Goal: Task Accomplishment & Management: Use online tool/utility

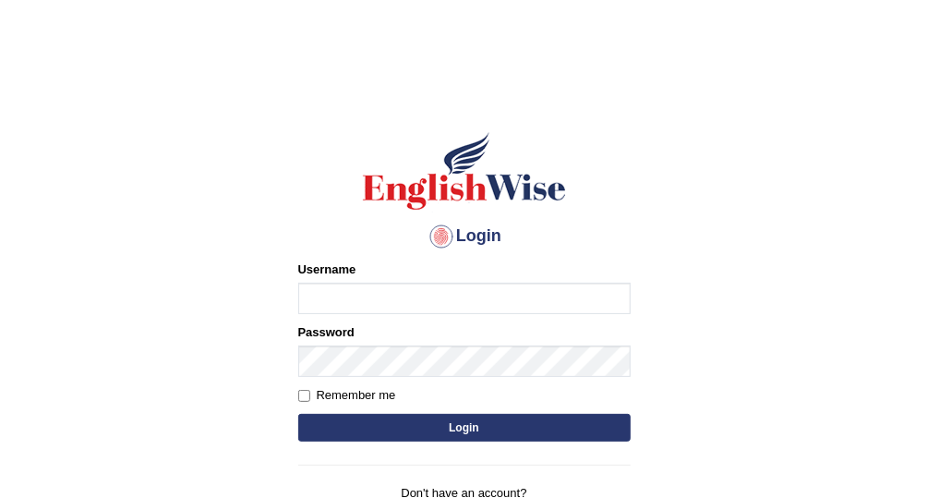
type input "Vallarie97"
click at [512, 426] on button "Login" at bounding box center [464, 428] width 332 height 28
type input "Vallarie97"
click at [493, 426] on button "Login" at bounding box center [464, 428] width 332 height 28
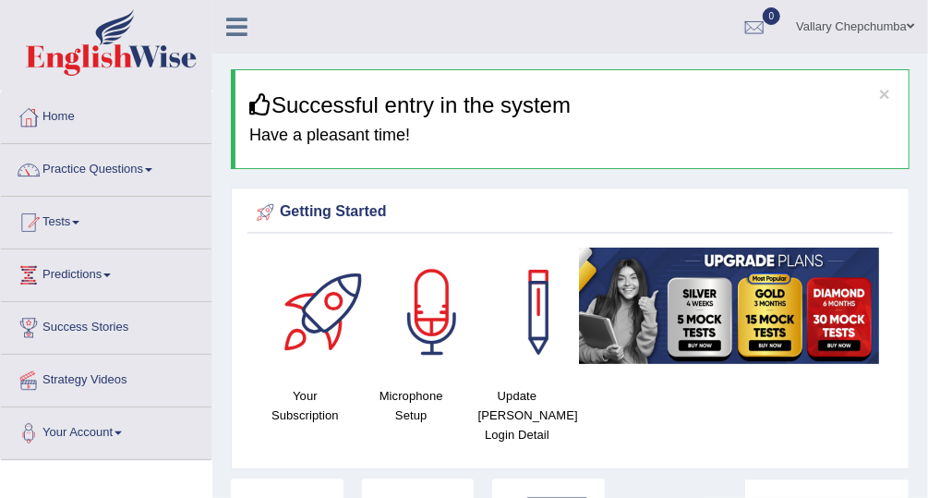
click at [910, 28] on span at bounding box center [909, 26] width 7 height 12
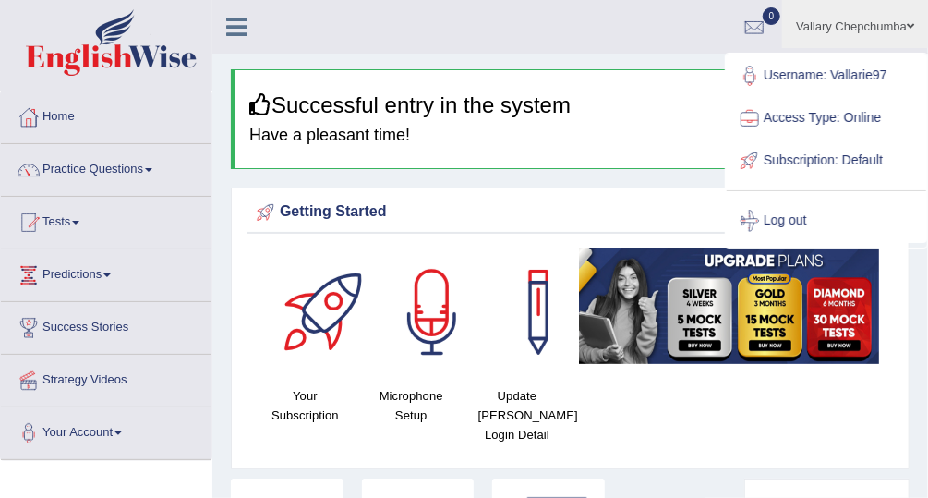
click at [152, 168] on span at bounding box center [148, 170] width 7 height 4
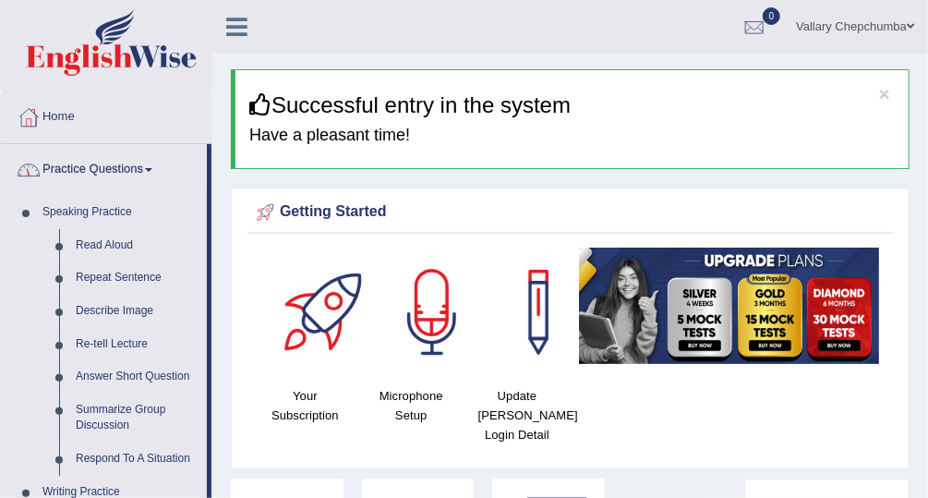
click at [152, 170] on span at bounding box center [148, 170] width 7 height 4
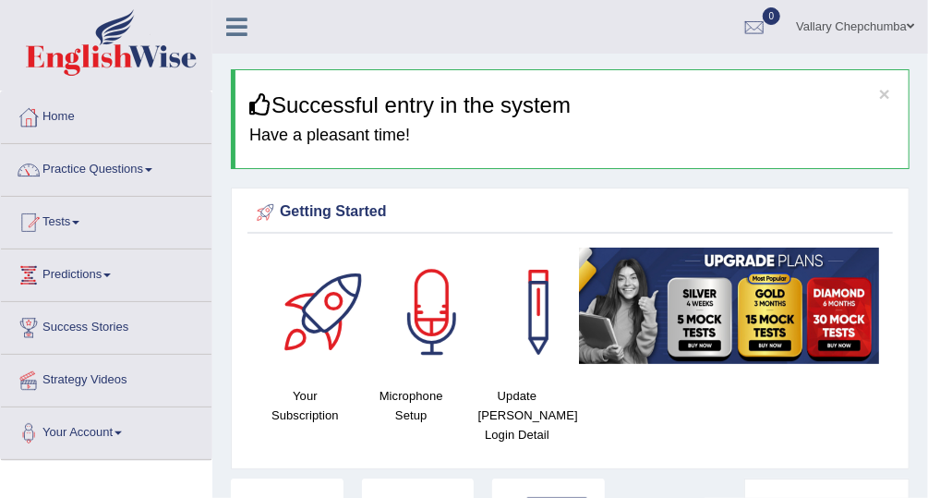
click at [121, 216] on link "Tests" at bounding box center [106, 220] width 210 height 46
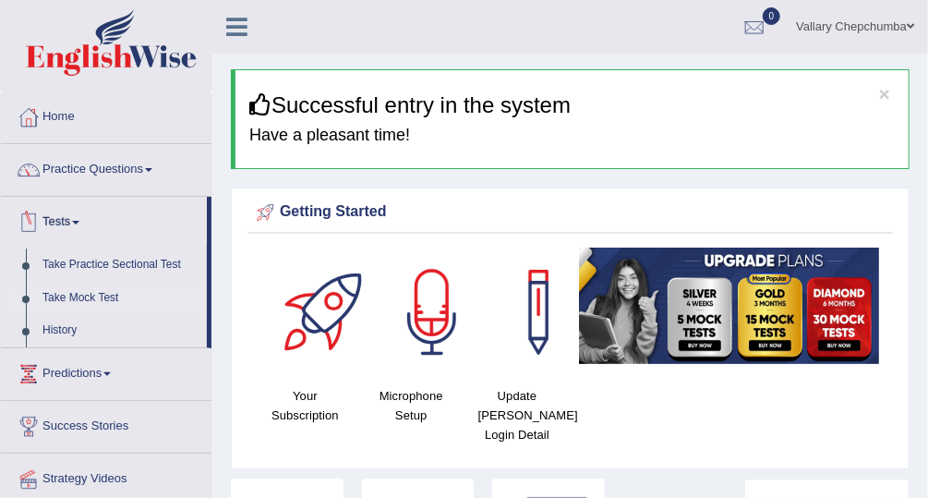
click at [121, 294] on link "Take Mock Test" at bounding box center [120, 298] width 173 height 33
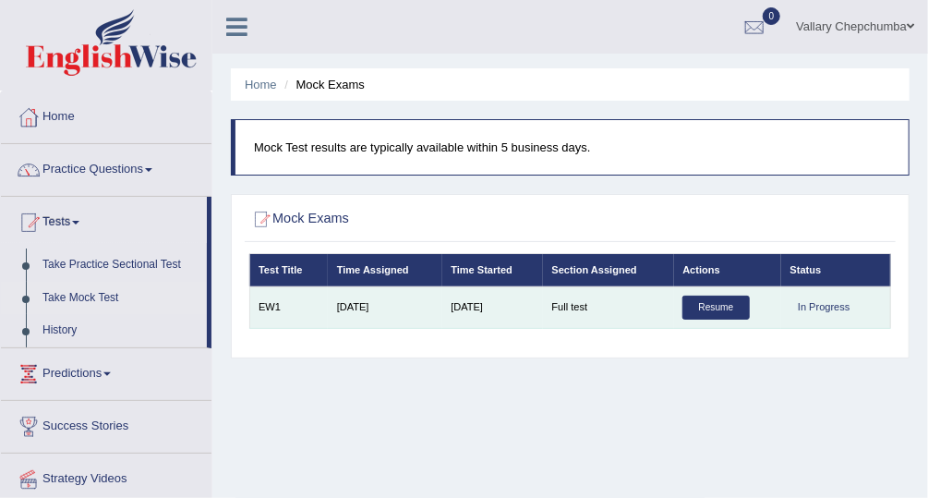
click at [837, 311] on div "In Progress" at bounding box center [824, 307] width 68 height 24
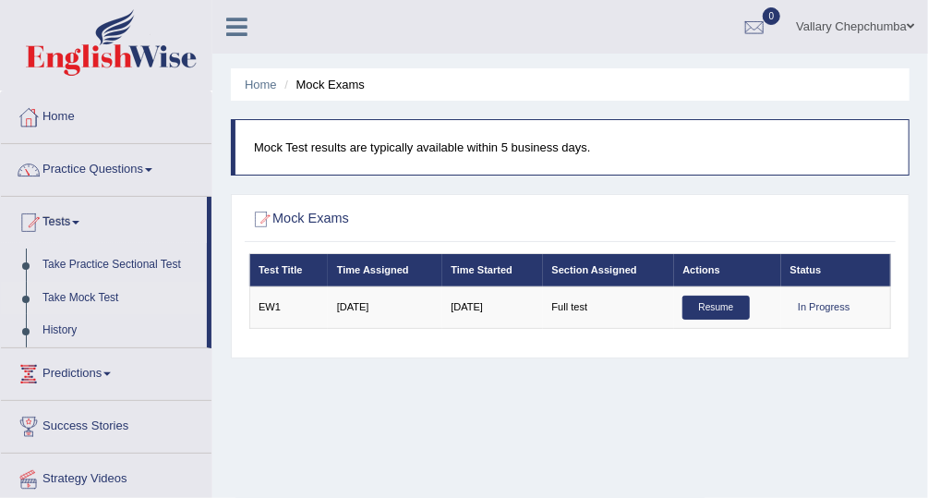
click at [549, 208] on h2 "Mock Exams" at bounding box center [448, 220] width 398 height 24
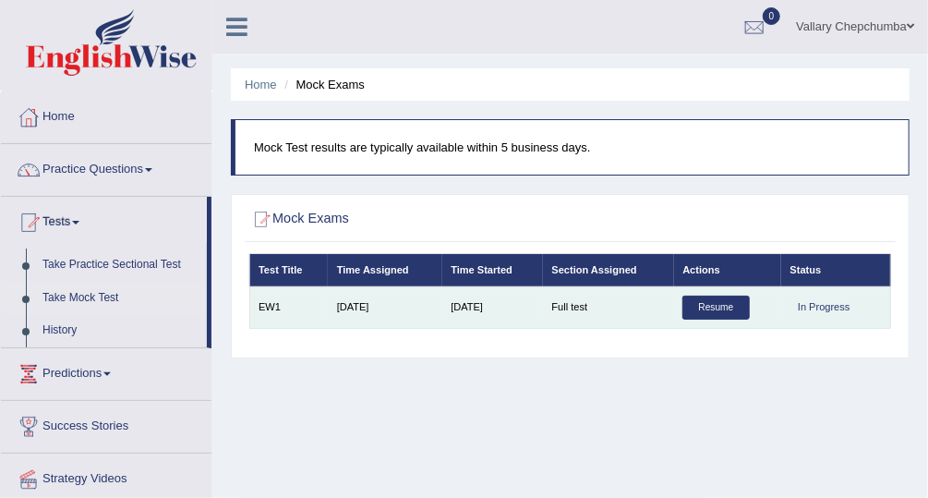
click at [389, 319] on td "[DATE]" at bounding box center [385, 307] width 114 height 42
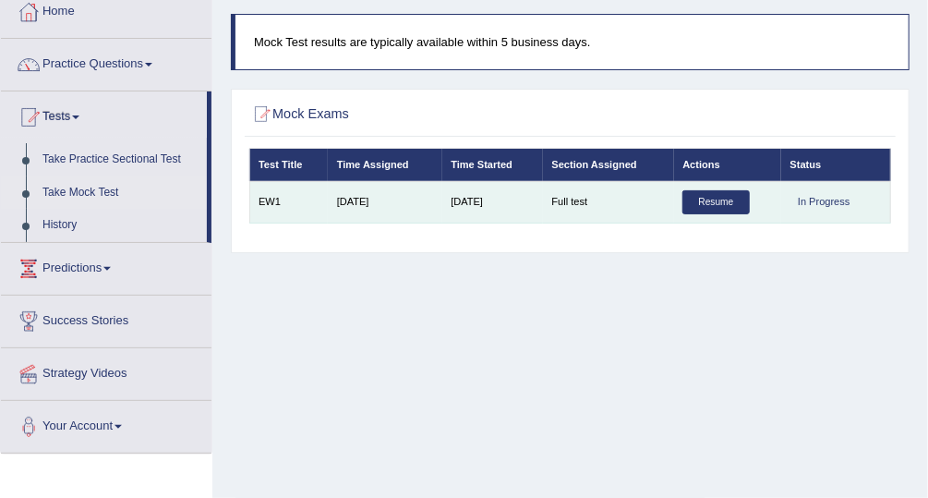
scroll to position [112, 0]
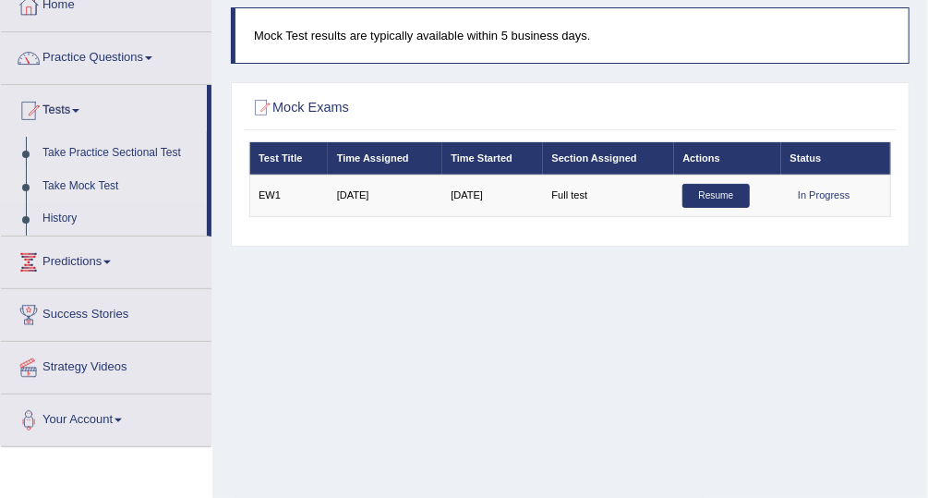
click at [122, 418] on span at bounding box center [117, 420] width 7 height 4
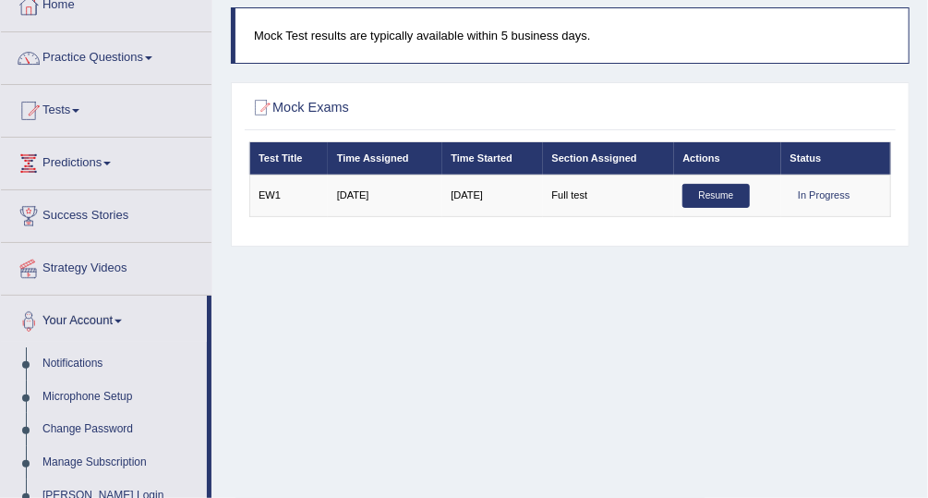
click at [122, 319] on span at bounding box center [117, 321] width 7 height 4
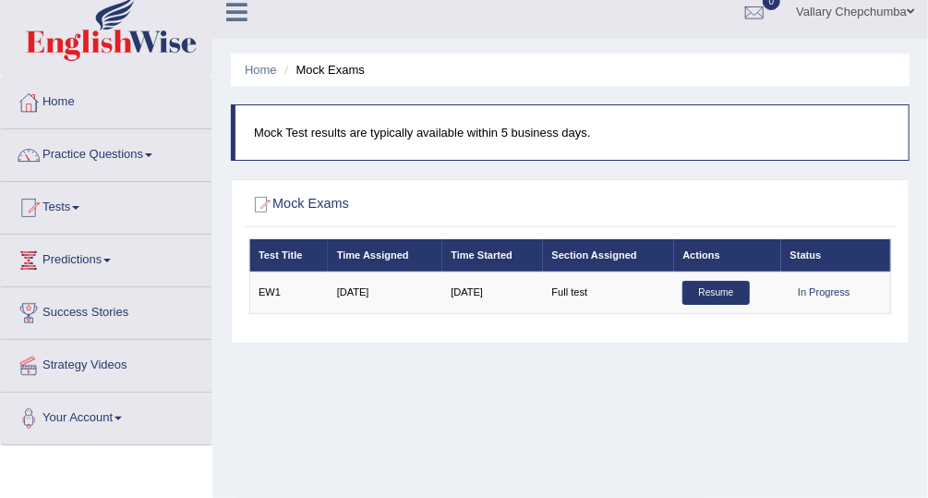
scroll to position [0, 0]
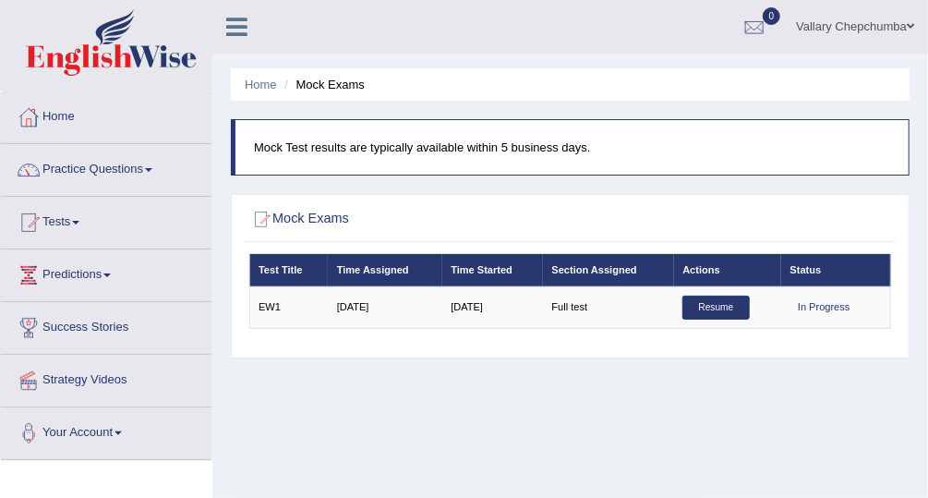
click at [895, 30] on link "Vallary Chepchumba" at bounding box center [855, 24] width 146 height 48
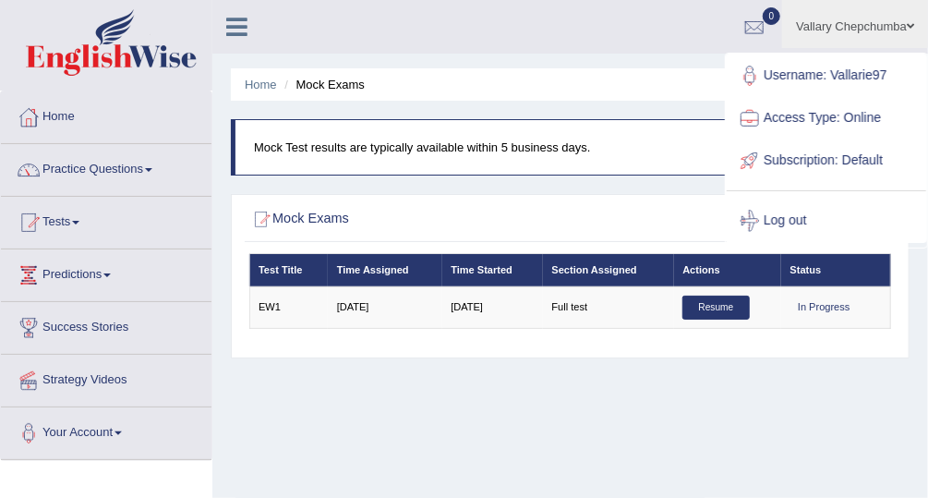
click at [122, 177] on link "Practice Questions" at bounding box center [106, 167] width 210 height 46
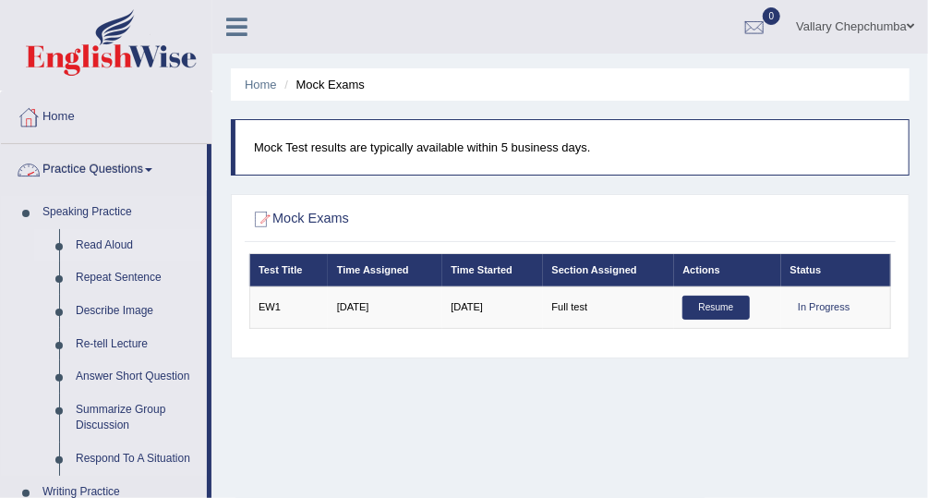
click at [109, 249] on link "Read Aloud" at bounding box center [136, 245] width 139 height 33
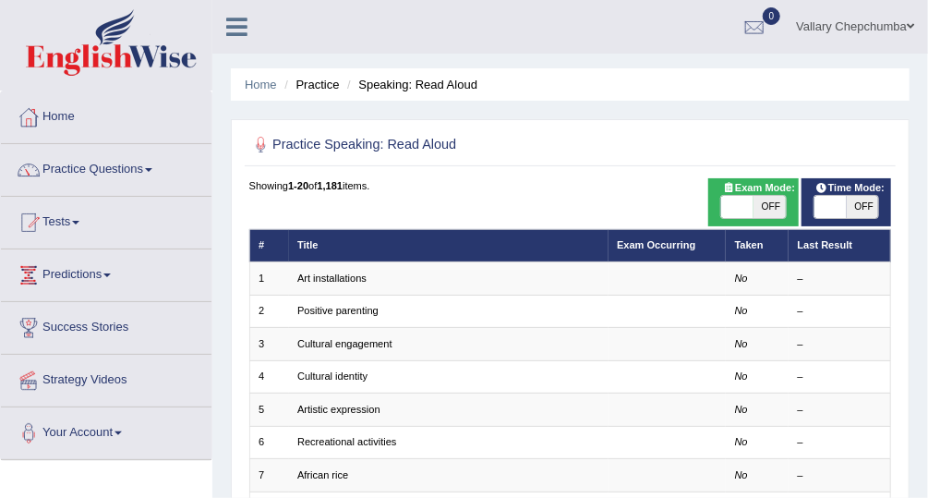
click at [773, 209] on span "OFF" at bounding box center [769, 207] width 32 height 22
checkbox input "true"
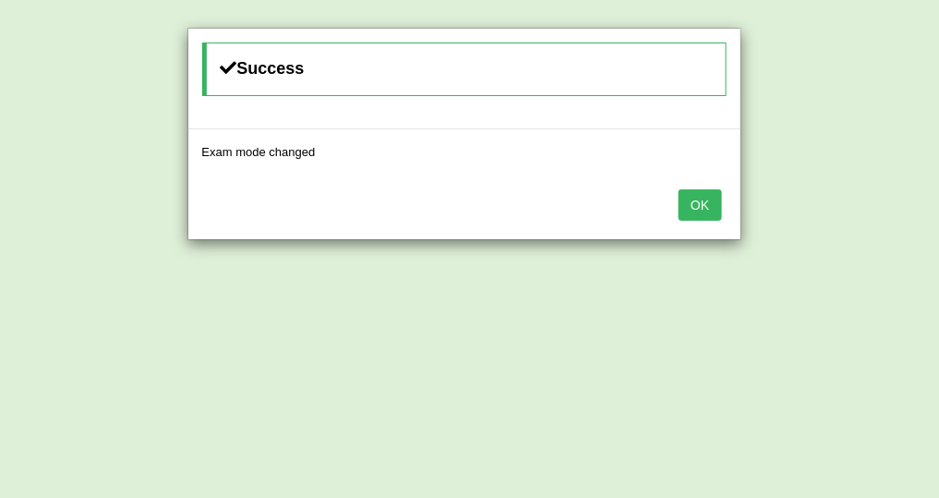
click at [711, 200] on button "OK" at bounding box center [699, 204] width 42 height 31
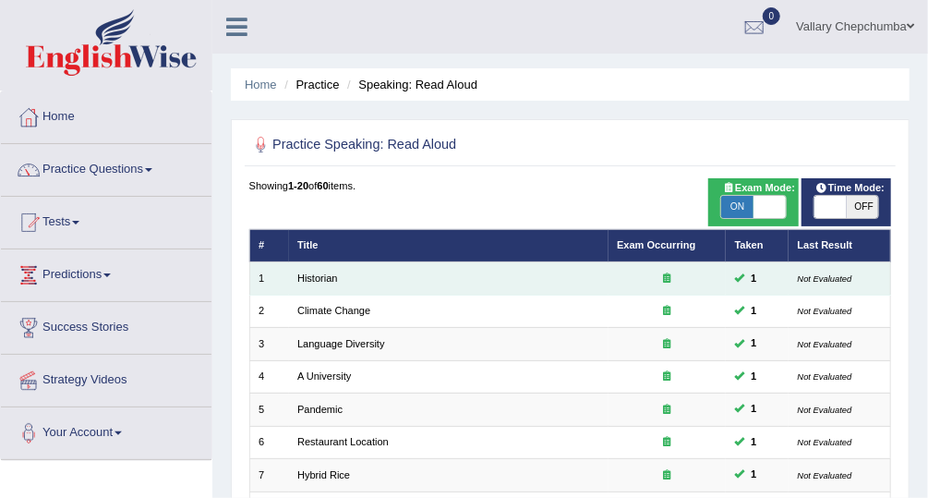
click at [666, 277] on icon at bounding box center [667, 277] width 7 height 10
click at [330, 274] on link "Historian" at bounding box center [317, 277] width 41 height 11
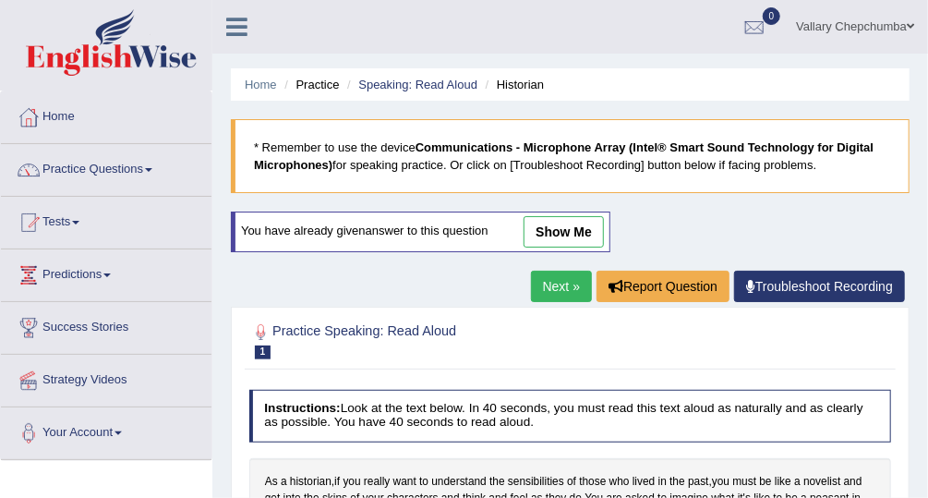
click at [152, 168] on span at bounding box center [148, 170] width 7 height 4
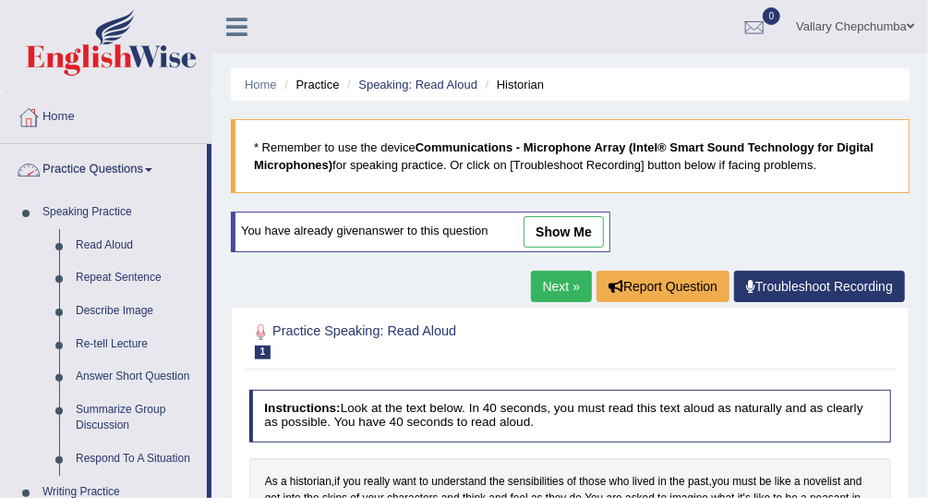
click at [328, 91] on li "Practice" at bounding box center [309, 85] width 59 height 18
click at [272, 80] on link "Home" at bounding box center [261, 85] width 32 height 14
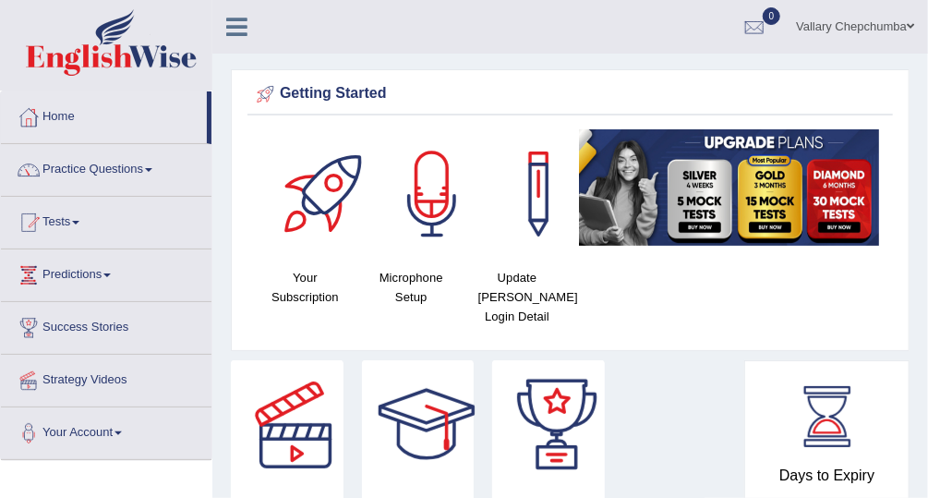
click at [757, 26] on div at bounding box center [754, 28] width 28 height 28
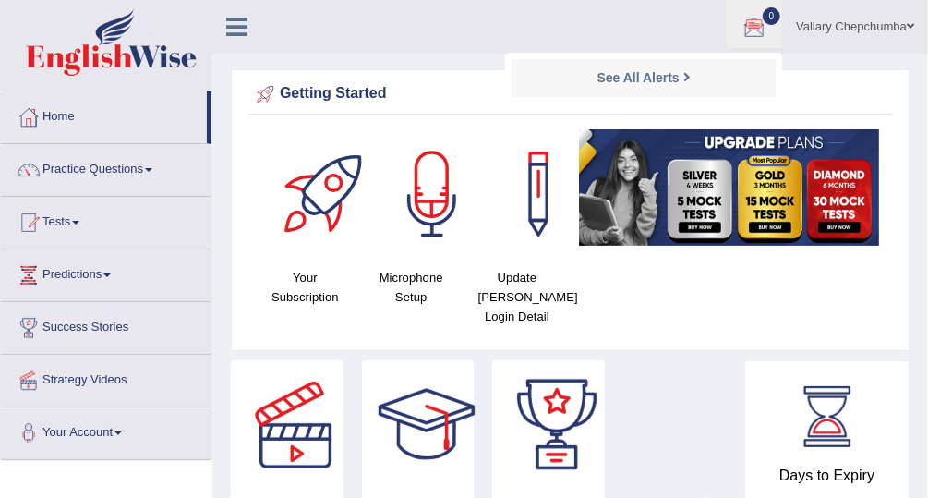
click at [111, 274] on span at bounding box center [106, 275] width 7 height 4
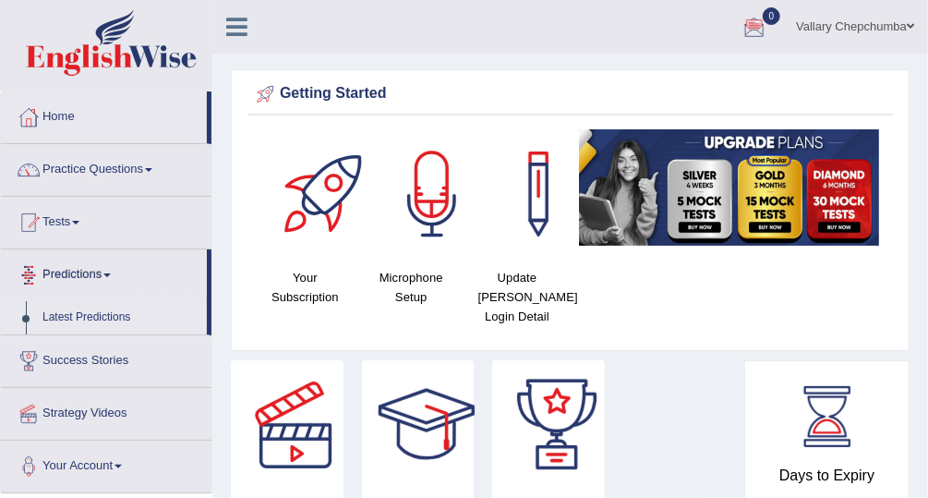
click at [118, 318] on link "Latest Predictions" at bounding box center [120, 317] width 173 height 33
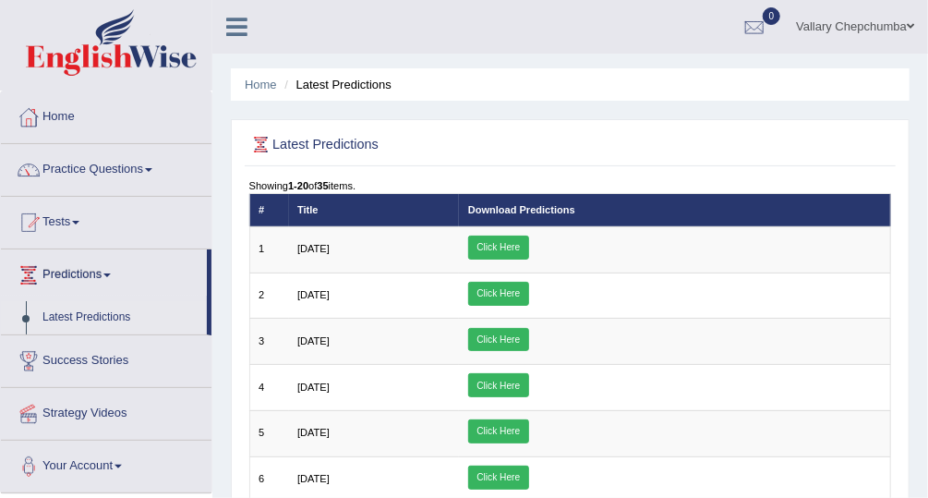
click at [67, 226] on link "Tests" at bounding box center [106, 220] width 210 height 46
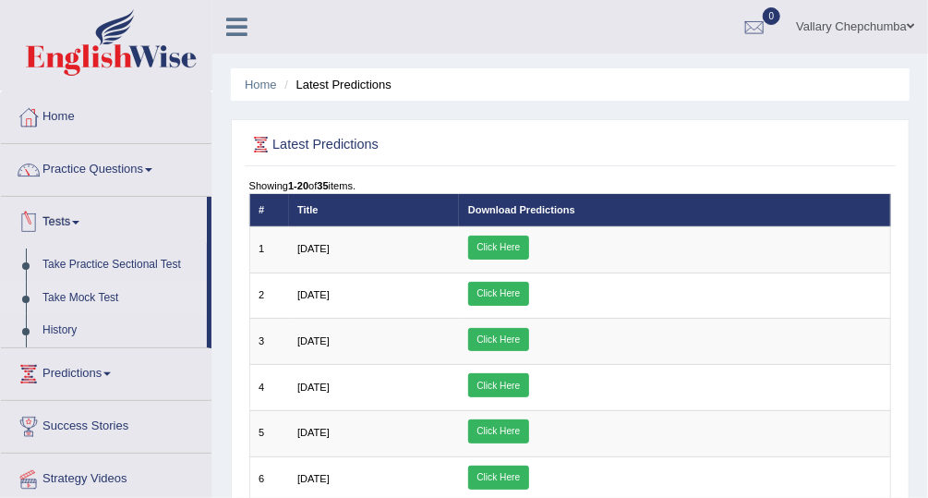
click at [59, 295] on link "Take Mock Test" at bounding box center [120, 298] width 173 height 33
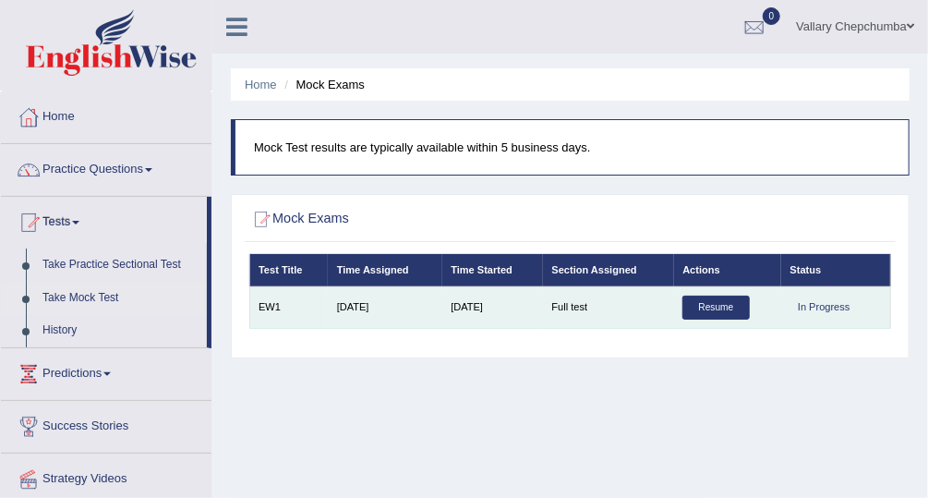
click at [727, 318] on link "Resume" at bounding box center [715, 307] width 66 height 24
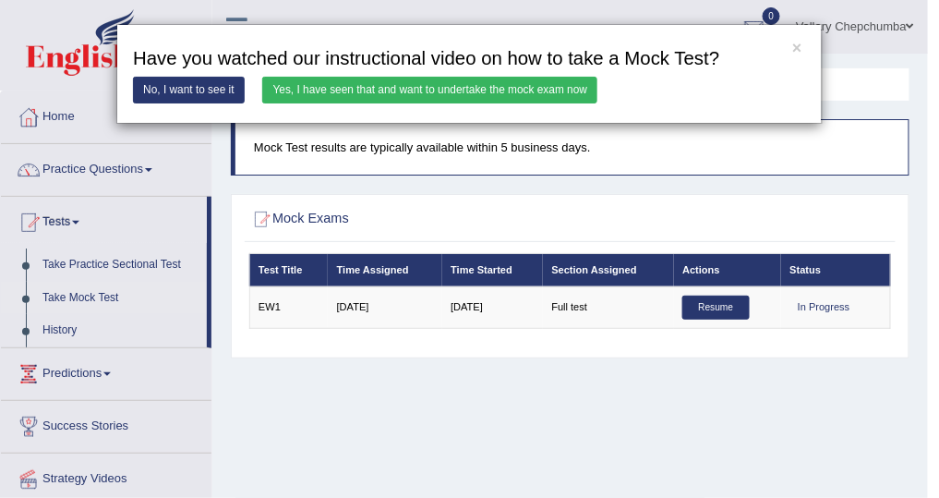
click at [476, 95] on link "Yes, I have seen that and want to undertake the mock exam now" at bounding box center [429, 90] width 335 height 27
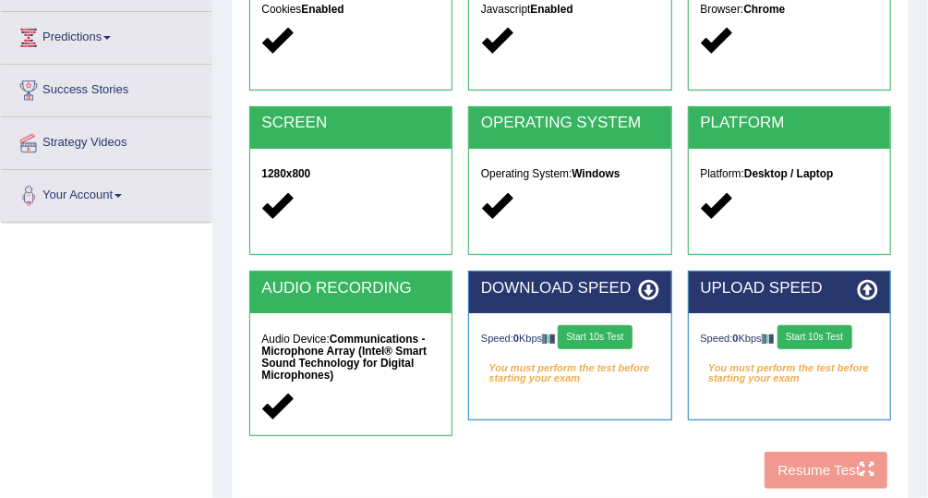
scroll to position [471, 0]
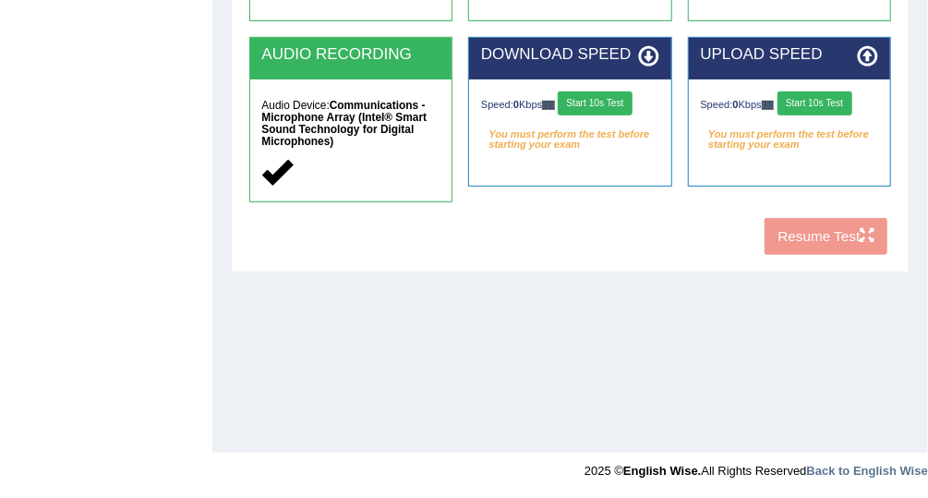
click at [617, 105] on button "Start 10s Test" at bounding box center [595, 103] width 75 height 24
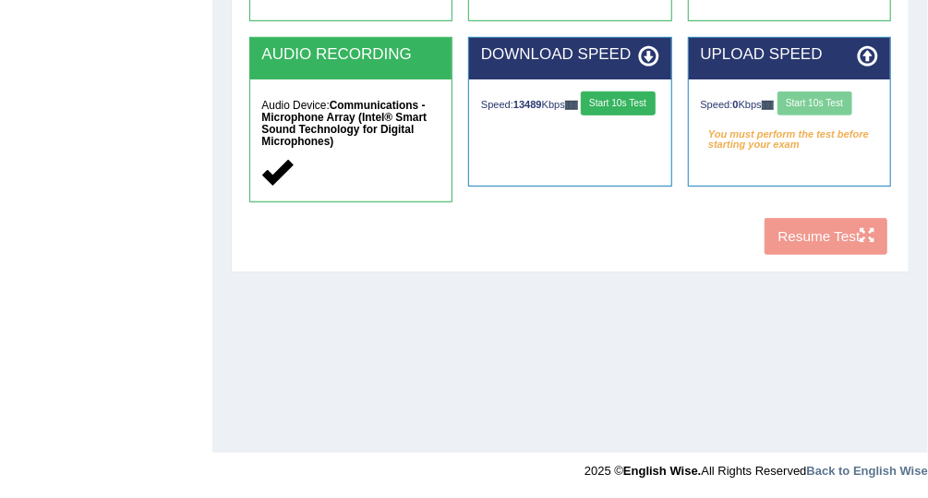
click at [810, 100] on div "Speed: 0 Kbps Start 10s Test" at bounding box center [790, 105] width 178 height 28
click at [832, 108] on button "Start 10s Test" at bounding box center [814, 103] width 75 height 24
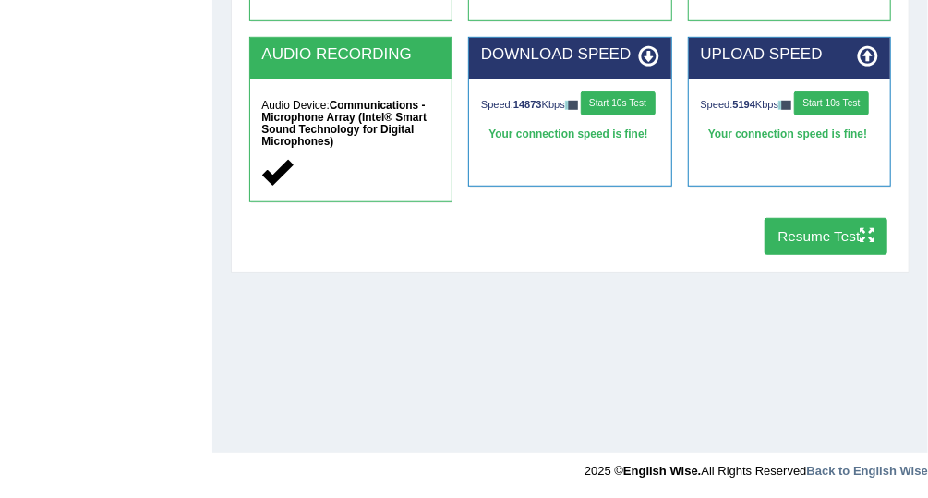
click at [860, 237] on icon "button" at bounding box center [866, 235] width 14 height 14
